Goal: Navigation & Orientation: Find specific page/section

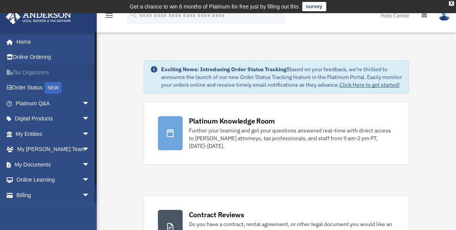
click at [32, 71] on link "Tax Organizers" at bounding box center [53, 72] width 96 height 15
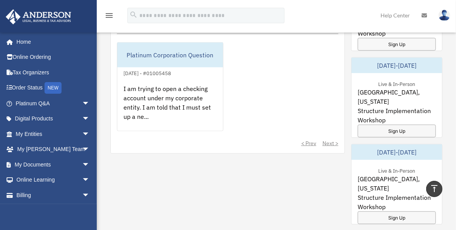
scroll to position [520, 0]
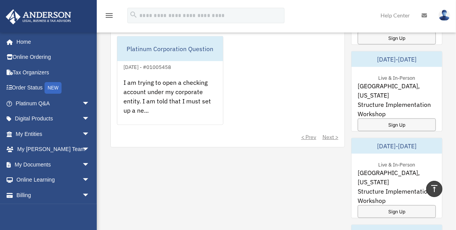
click at [330, 135] on div "< Prev Next >" at bounding box center [227, 137] width 221 height 8
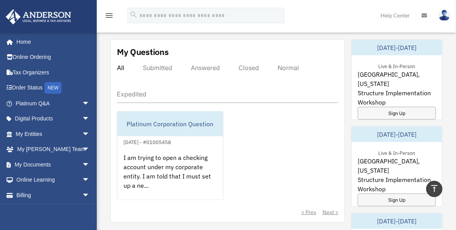
scroll to position [446, 0]
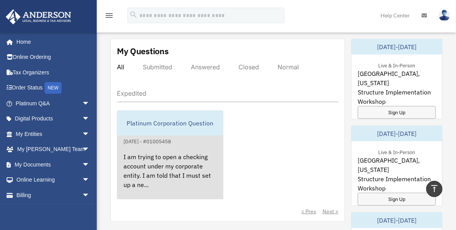
click at [161, 161] on div "I am trying to open a checking account under my corporate entity. I am told tha…" at bounding box center [170, 176] width 106 height 60
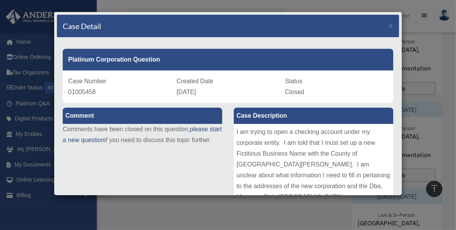
scroll to position [471, 0]
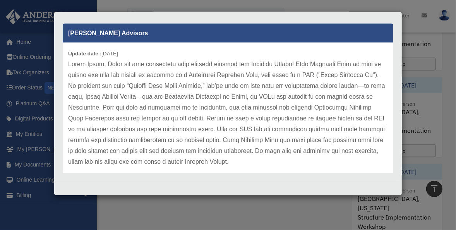
scroll to position [496, 0]
click at [187, 210] on div "Case Detail × Platinum Corporation Question Case Number 01005458 Created Date J…" at bounding box center [228, 115] width 456 height 230
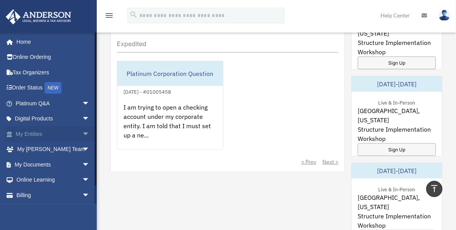
click at [34, 134] on link "My Entities arrow_drop_down" at bounding box center [53, 133] width 96 height 15
click at [82, 132] on span "arrow_drop_down" at bounding box center [89, 134] width 15 height 16
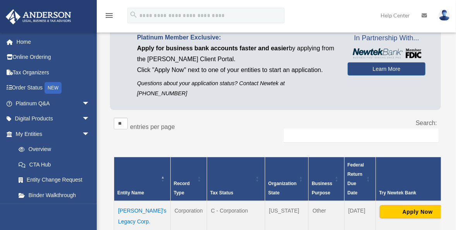
scroll to position [99, 0]
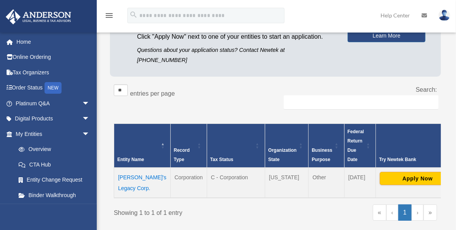
click at [230, 217] on div "Showing 1 to 1 of 1 entry « ‹ 1 › »" at bounding box center [275, 216] width 323 height 24
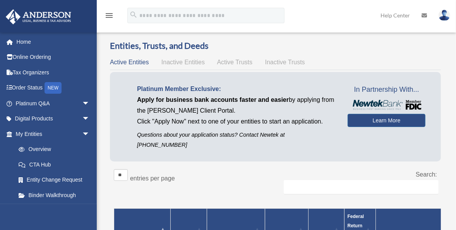
scroll to position [0, 0]
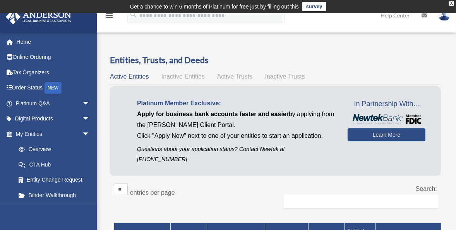
click at [111, 16] on icon "menu" at bounding box center [109, 15] width 9 height 9
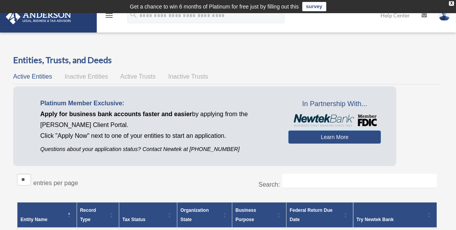
click at [7, 161] on div "Entities, Trusts, and Deeds Active Entities Inactive Entities Active Trusts Ina…" at bounding box center [227, 173] width 450 height 238
click at [111, 17] on icon "menu" at bounding box center [109, 15] width 9 height 9
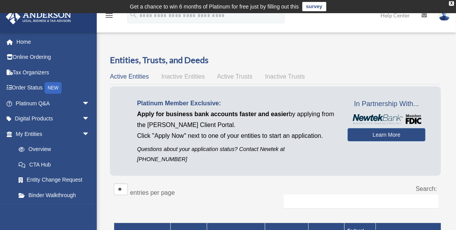
click at [111, 17] on icon "menu" at bounding box center [109, 15] width 9 height 9
